Goal: Task Accomplishment & Management: Manage account settings

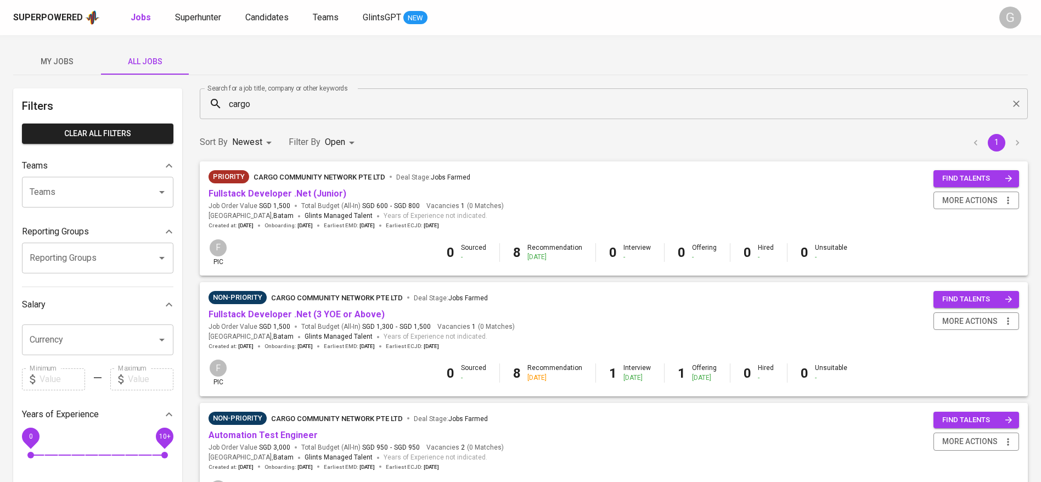
click at [206, 25] on div "Superpowered Jobs Superhunter Candidates Teams GlintsGPT NEW" at bounding box center [502, 17] width 979 height 16
click at [206, 20] on span "Superhunter" at bounding box center [198, 17] width 46 height 10
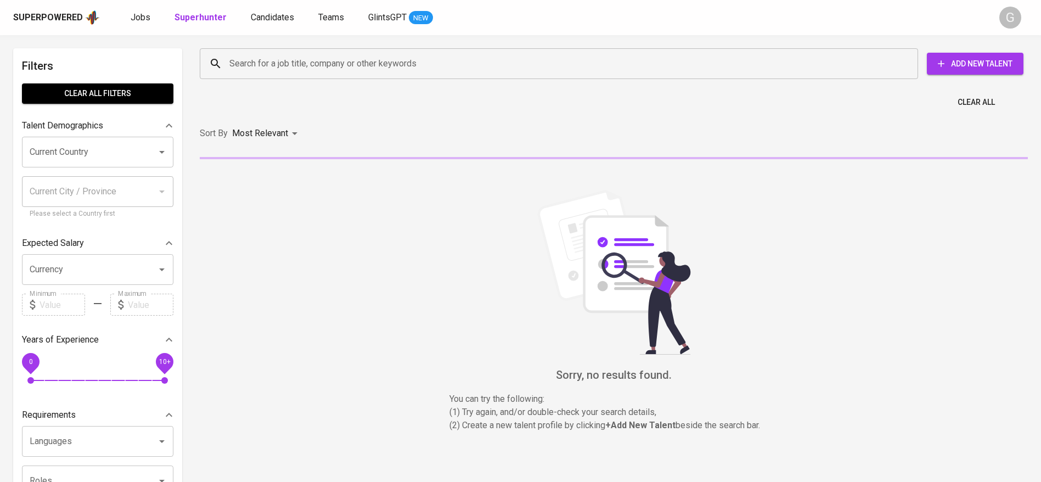
click at [278, 70] on input "Search for a job title, company or other keywords" at bounding box center [562, 63] width 670 height 21
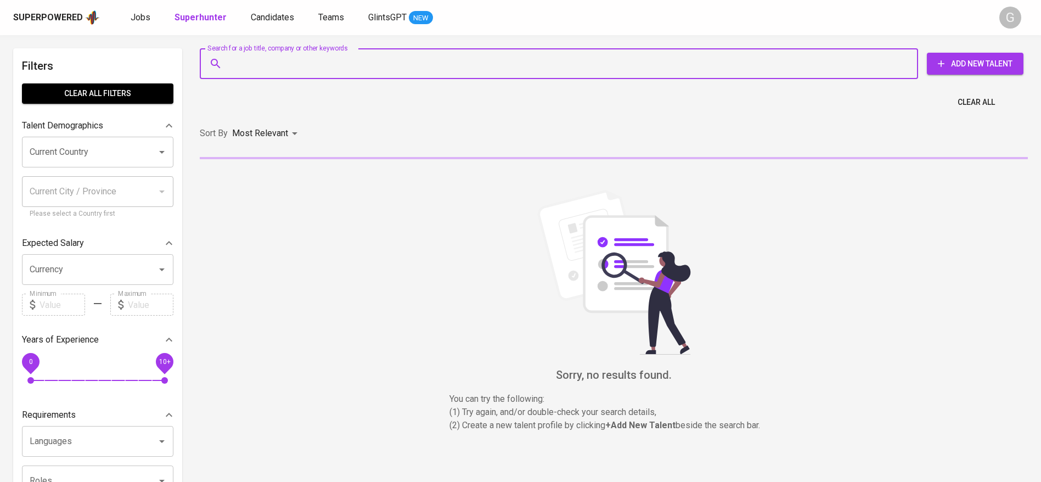
paste input "[EMAIL_ADDRESS][DOMAIN_NAME]"
type input "[EMAIL_ADDRESS][DOMAIN_NAME]"
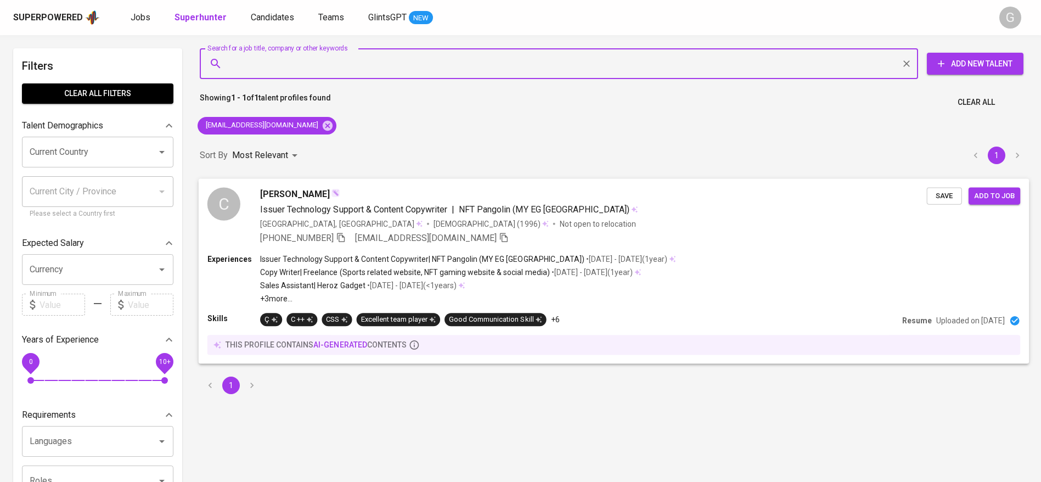
click at [943, 195] on span "Save" at bounding box center [944, 195] width 24 height 13
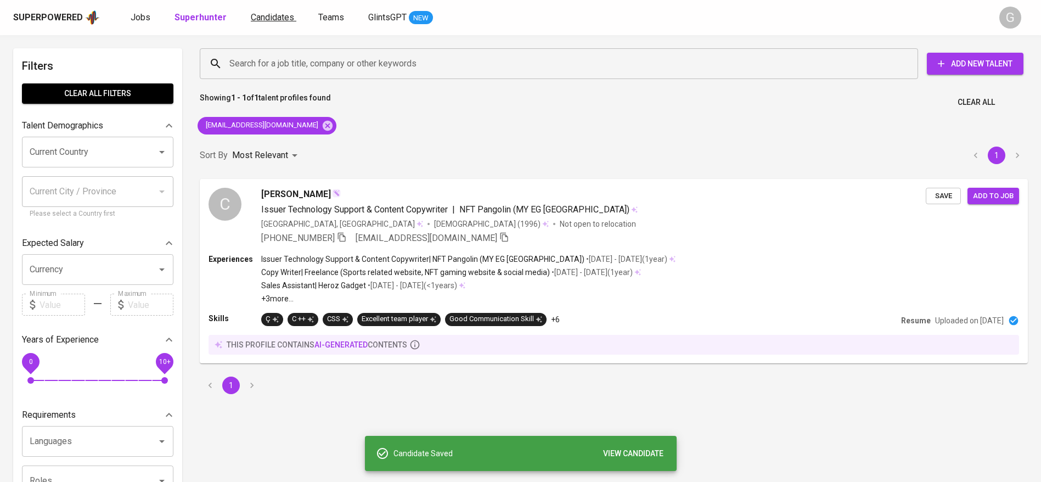
click at [274, 16] on span "Candidates" at bounding box center [272, 17] width 43 height 10
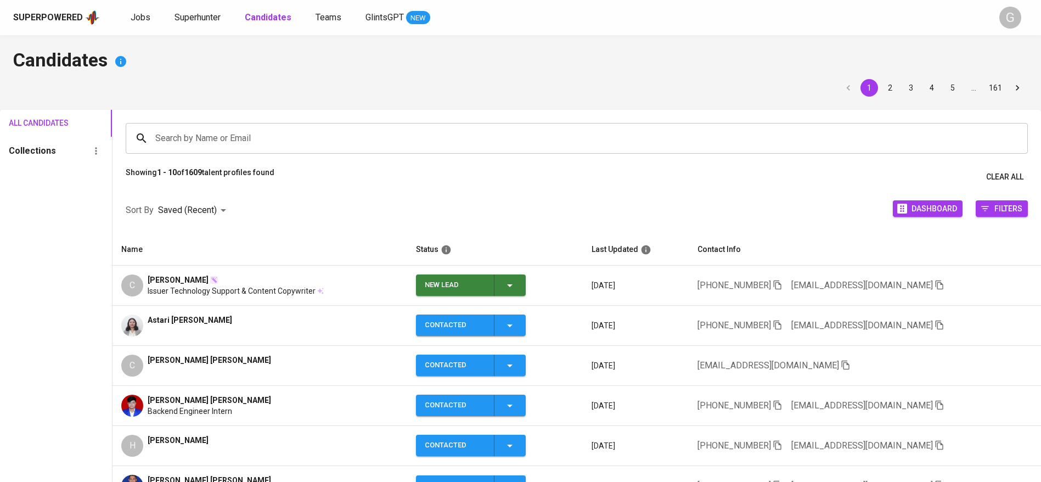
click at [507, 281] on div "New Lead" at bounding box center [471, 284] width 92 height 21
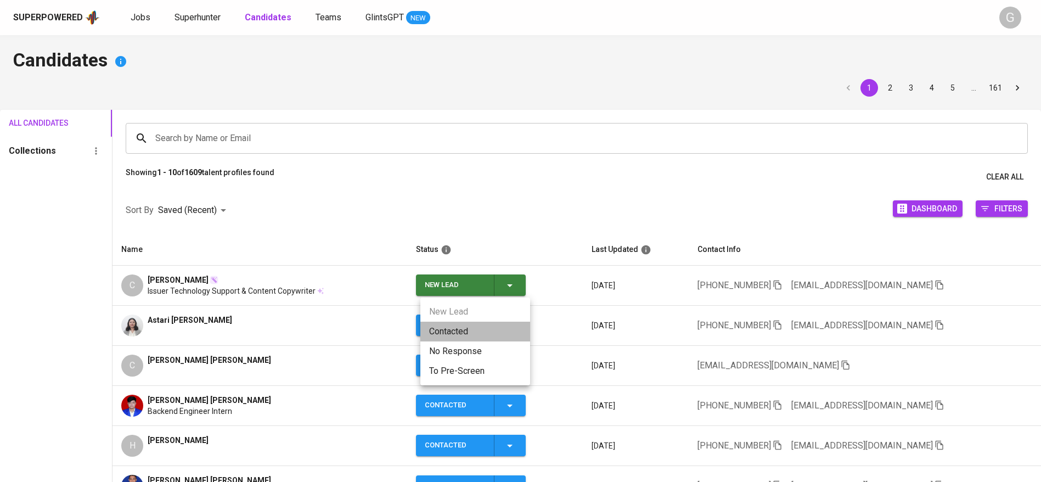
click at [471, 326] on li "Contacted" at bounding box center [475, 331] width 110 height 20
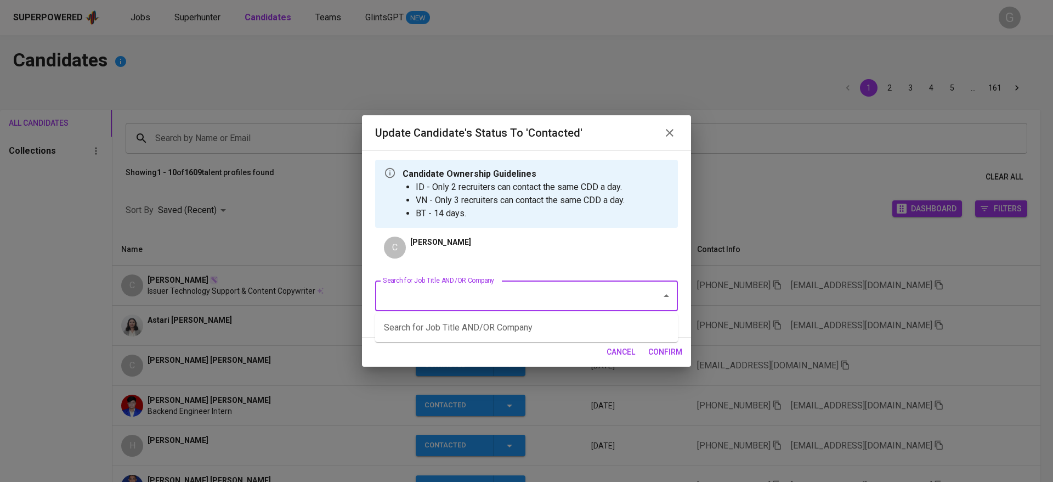
click at [518, 287] on input "Search for Job Title AND/OR Company" at bounding box center [511, 295] width 262 height 21
type input "deloitte"
click at [513, 326] on li "Senior Software Engineer (MATRIXX Software Inc)" at bounding box center [526, 328] width 303 height 20
type input "matrixx"
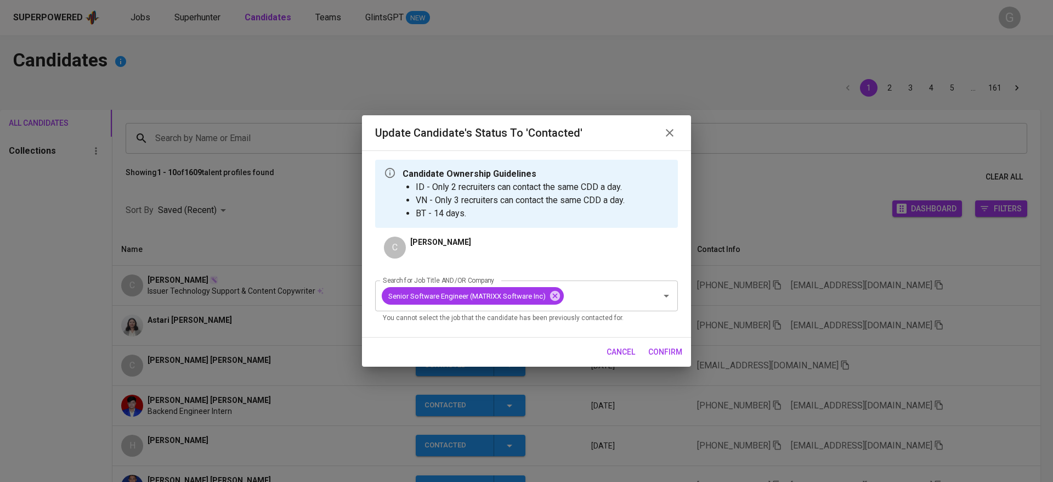
click at [643, 350] on div "cancel confirm" at bounding box center [526, 351] width 329 height 29
click at [648, 352] on button "confirm" at bounding box center [665, 352] width 43 height 20
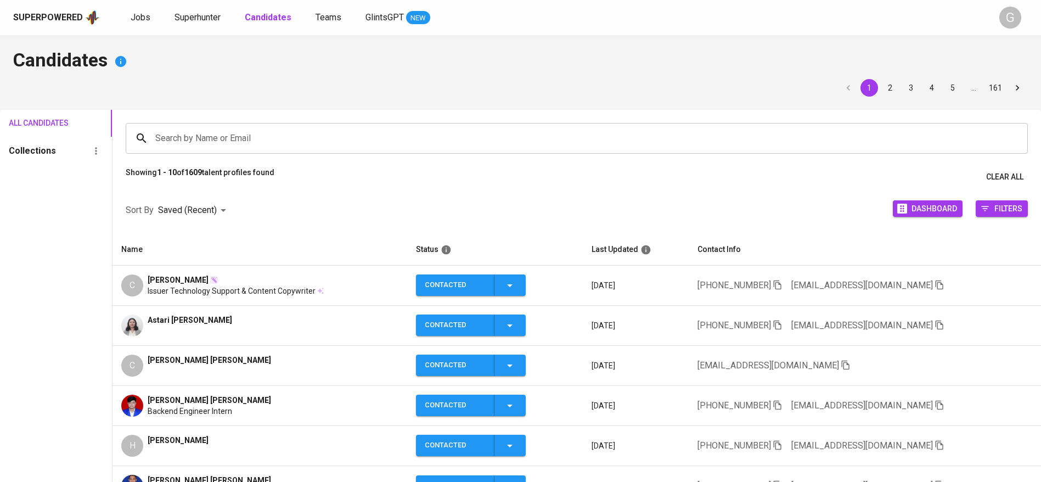
click at [336, 282] on div "C [PERSON_NAME] Issuer Technology Support & Content Copywriter" at bounding box center [259, 285] width 276 height 22
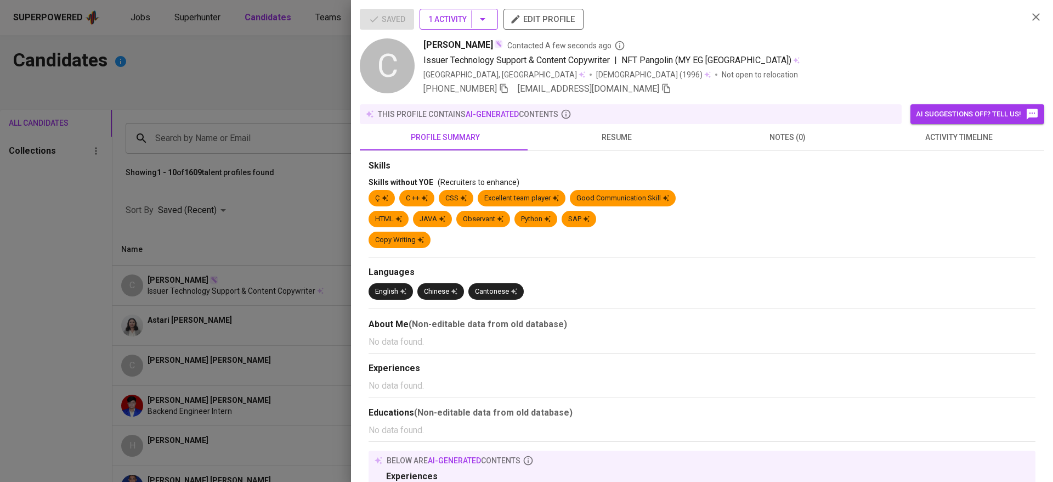
click at [438, 18] on span "1 Activity" at bounding box center [458, 20] width 61 height 14
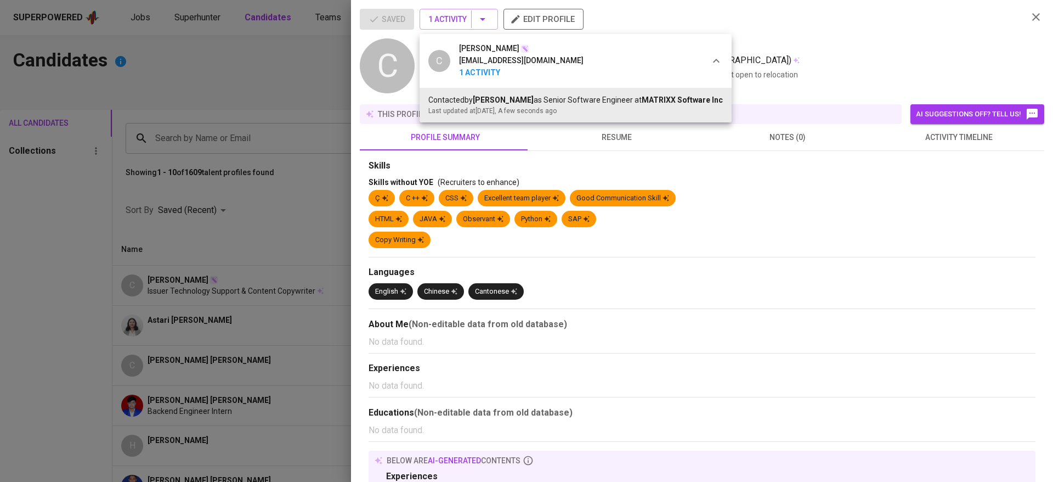
click at [665, 166] on div at bounding box center [526, 241] width 1053 height 482
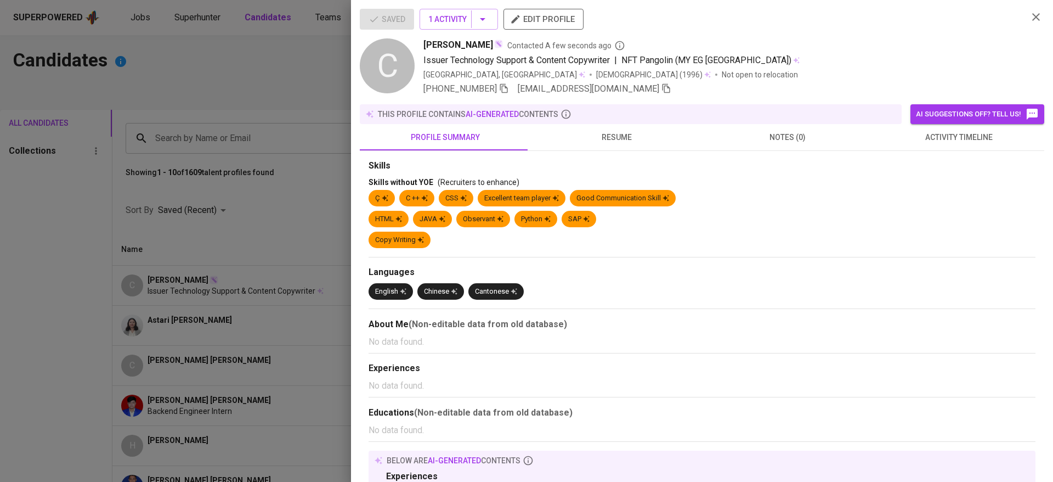
click at [621, 144] on span "resume" at bounding box center [617, 138] width 158 height 14
